Goal: Navigation & Orientation: Find specific page/section

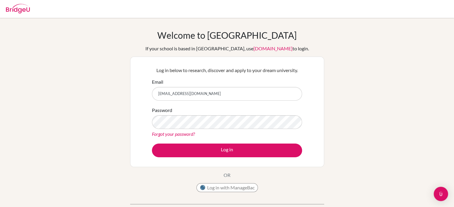
click at [205, 95] on input "sethtopher56@gmail.com" at bounding box center [227, 94] width 150 height 14
type input "seth.rogers@apis.ac.th"
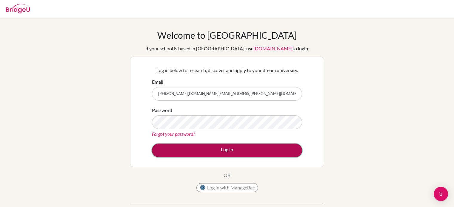
click at [206, 150] on button "Log in" at bounding box center [227, 151] width 150 height 14
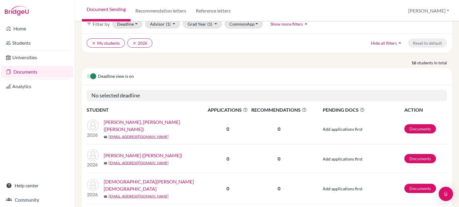
scroll to position [54, 0]
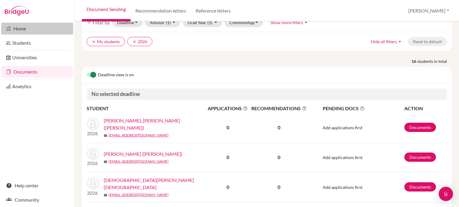
click at [24, 30] on link "Home" at bounding box center [37, 29] width 72 height 12
